Goal: Find contact information: Find contact information

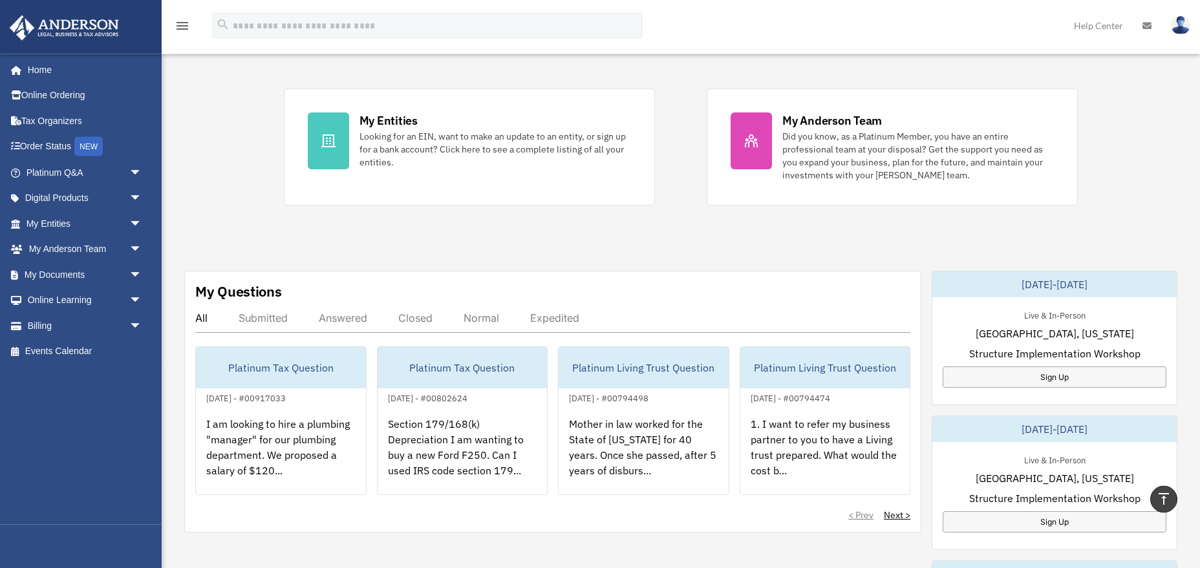
scroll to position [198, 0]
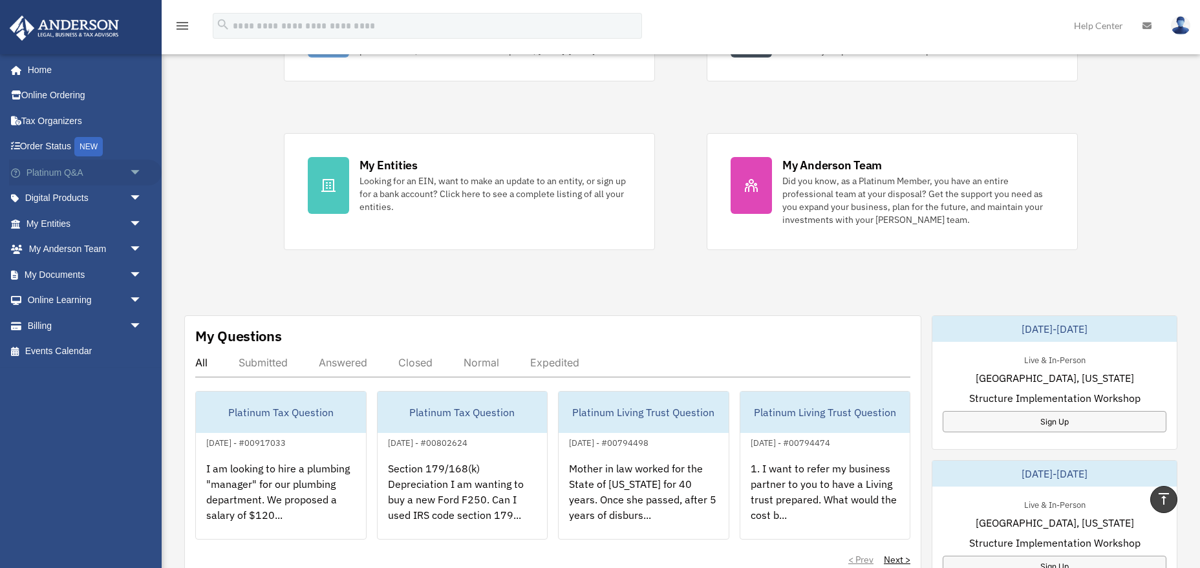
click at [53, 176] on link "Platinum Q&A arrow_drop_down" at bounding box center [85, 173] width 153 height 26
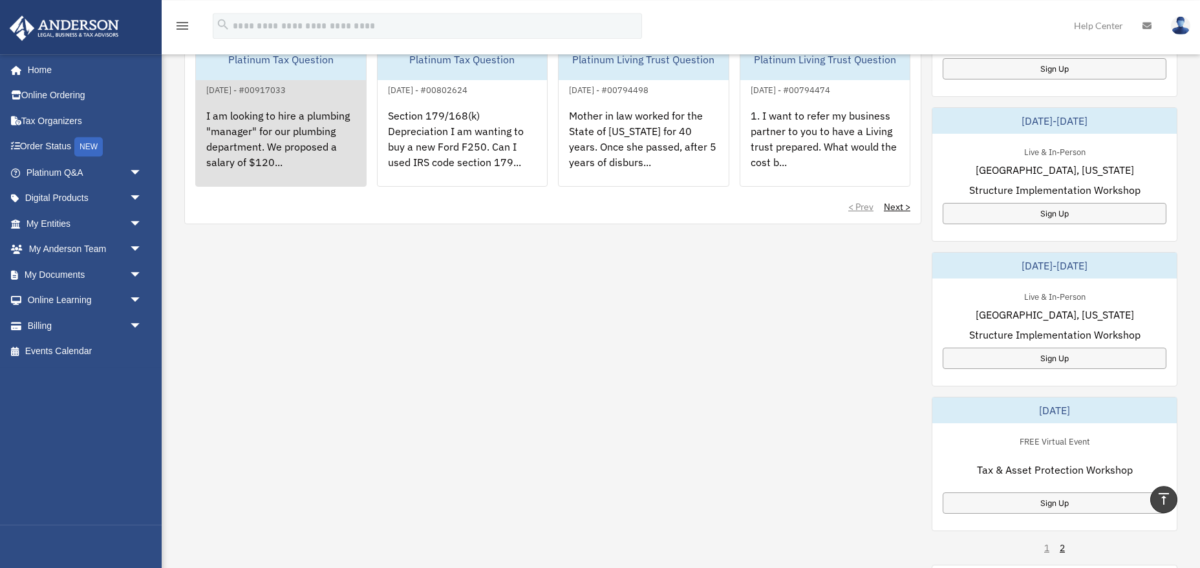
scroll to position [719, 0]
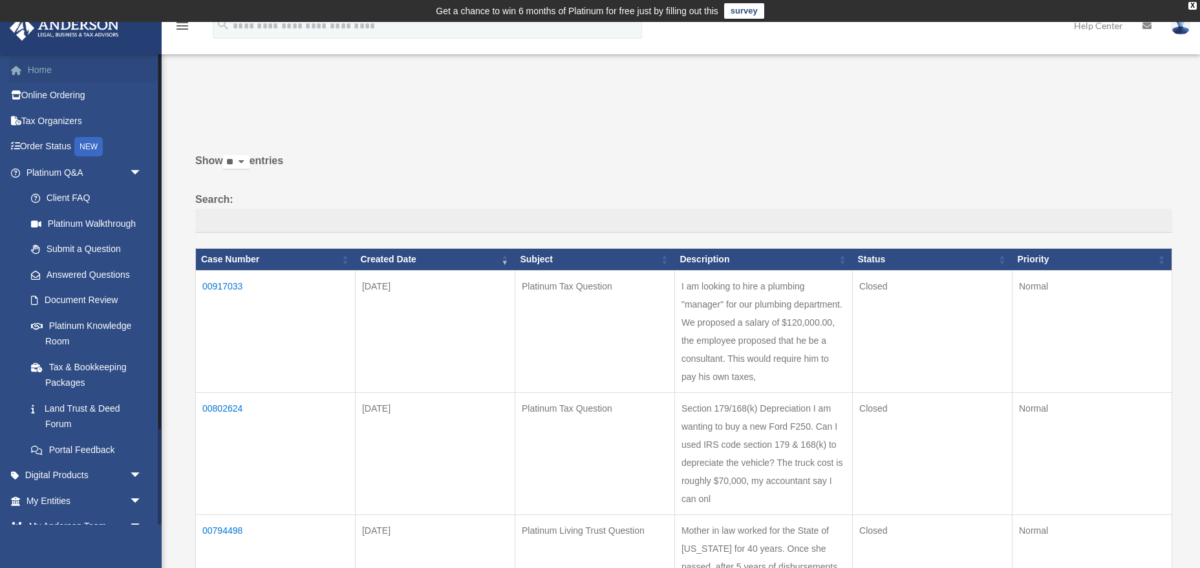
click at [51, 69] on link "Home" at bounding box center [85, 70] width 153 height 26
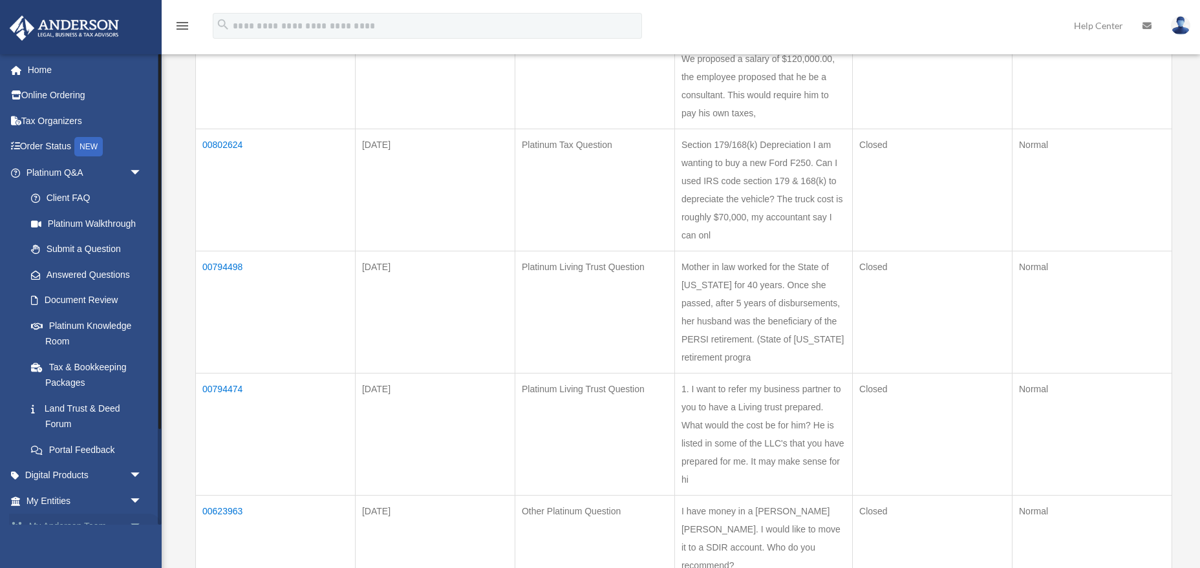
scroll to position [325, 0]
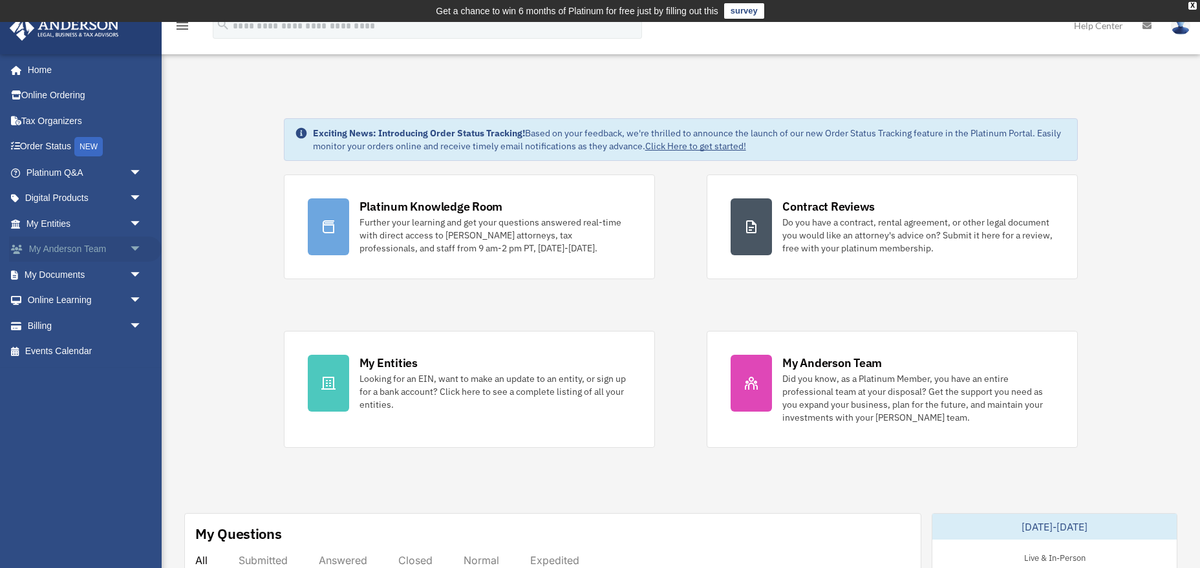
click at [136, 248] on span "arrow_drop_down" at bounding box center [142, 250] width 26 height 27
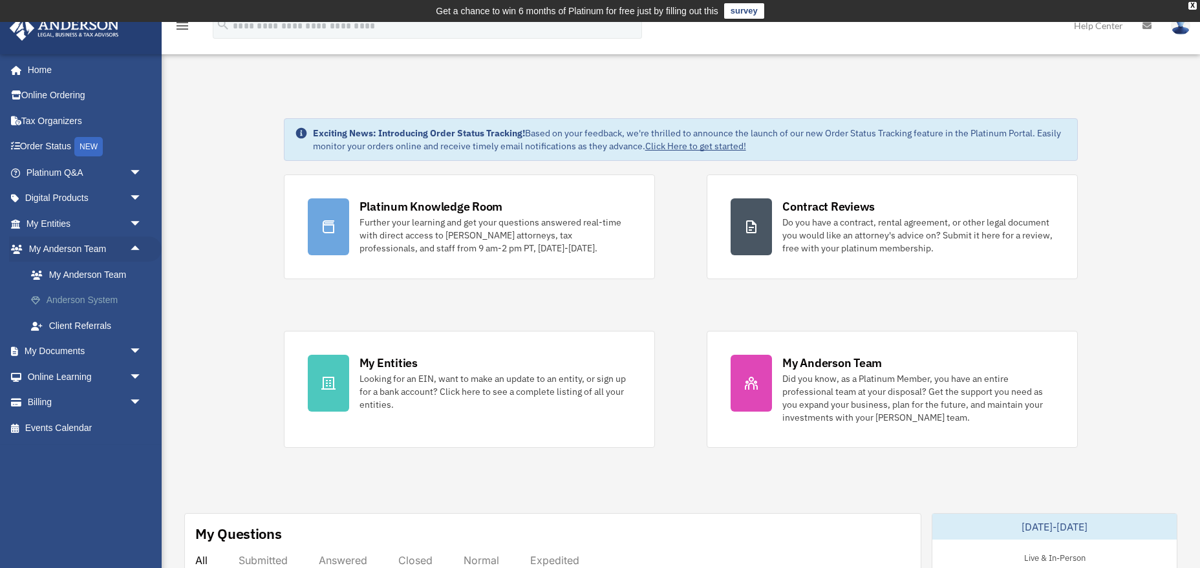
click at [68, 303] on link "Anderson System" at bounding box center [90, 301] width 144 height 26
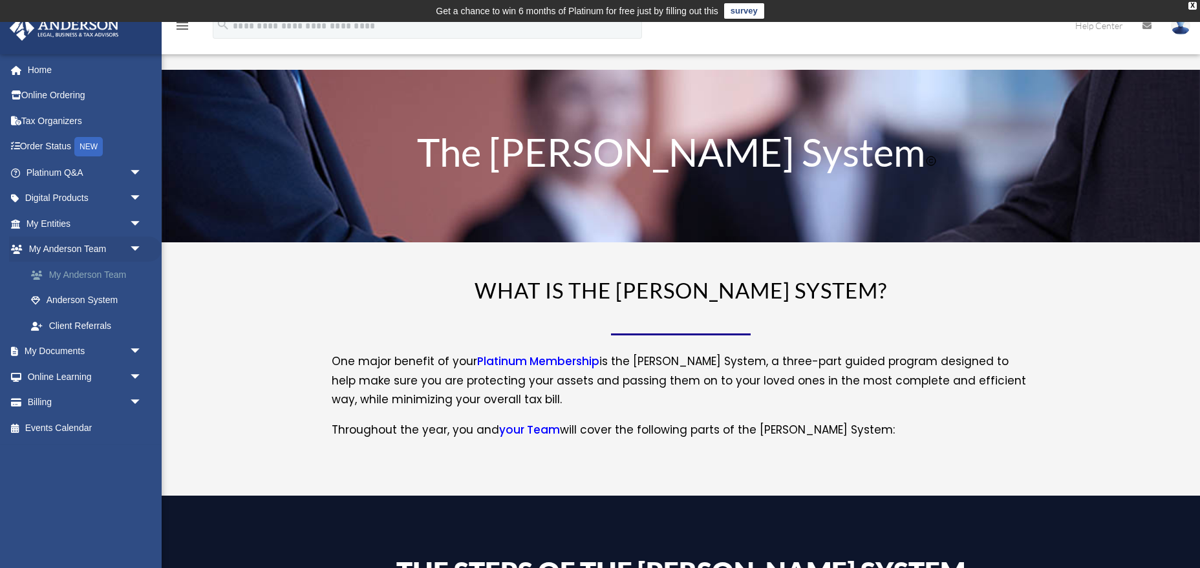
click at [67, 275] on link "My Anderson Team" at bounding box center [90, 275] width 144 height 26
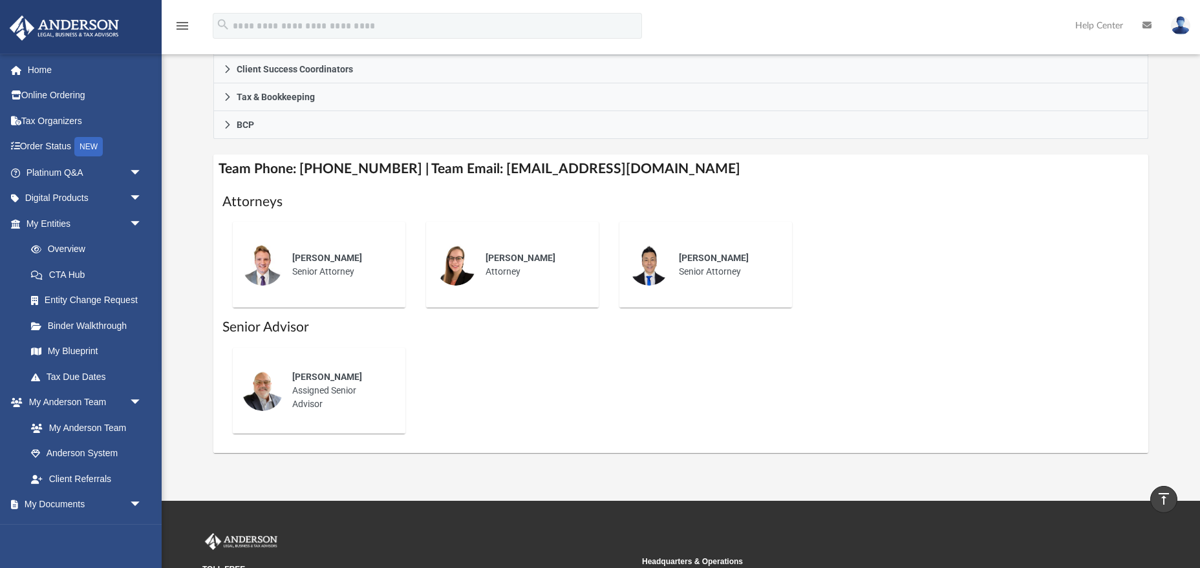
scroll to position [396, 0]
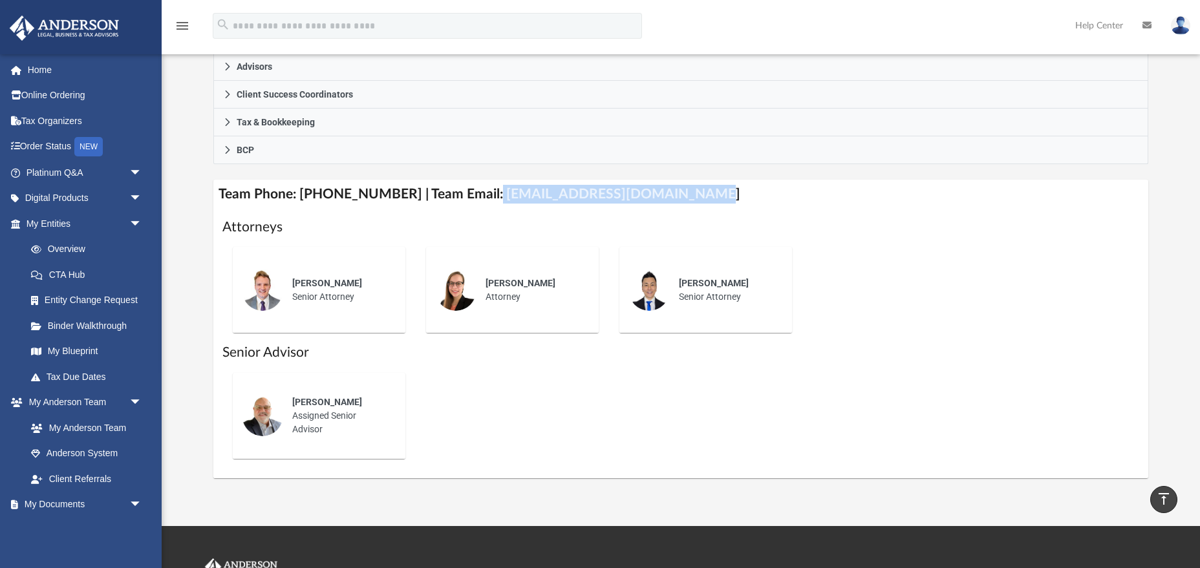
drag, startPoint x: 477, startPoint y: 178, endPoint x: 676, endPoint y: 181, distance: 199.2
click at [676, 181] on h4 "Team Phone: [PHONE_NUMBER] | Team Email: [EMAIL_ADDRESS][DOMAIN_NAME]" at bounding box center [680, 194] width 935 height 29
copy h4 "[EMAIL_ADDRESS][DOMAIN_NAME]"
